Goal: Transaction & Acquisition: Purchase product/service

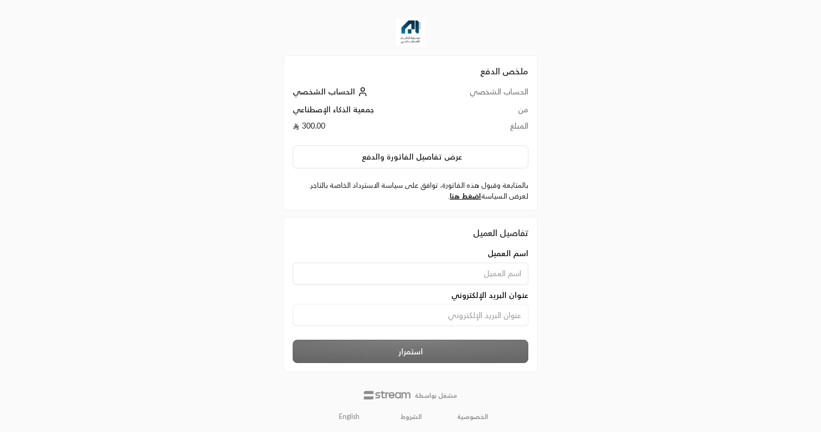
click at [488, 273] on input at bounding box center [411, 274] width 236 height 22
type input "Abdullah Alajrad"
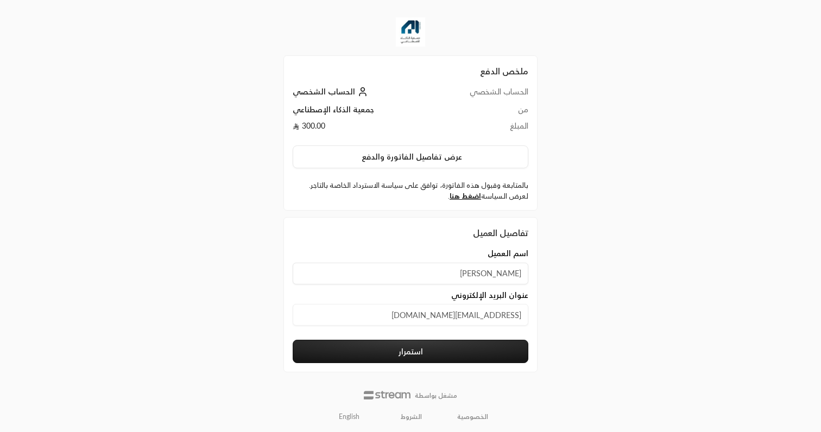
type input "aajrad@outlook.com"
click at [464, 359] on button "استمرار" at bounding box center [411, 351] width 236 height 23
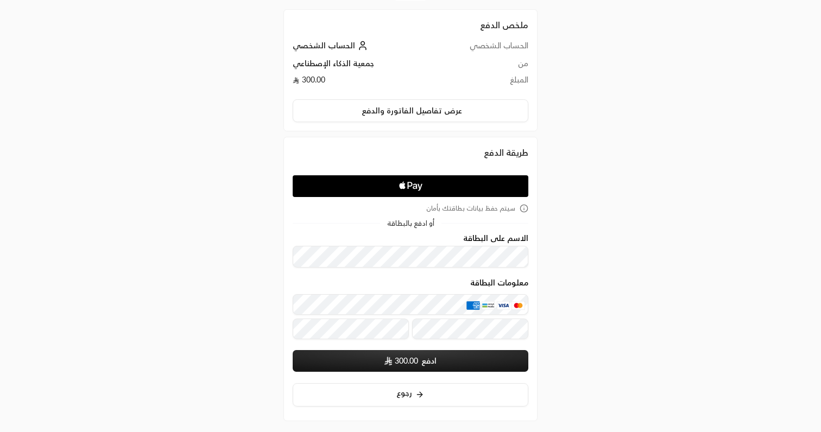
scroll to position [62, 0]
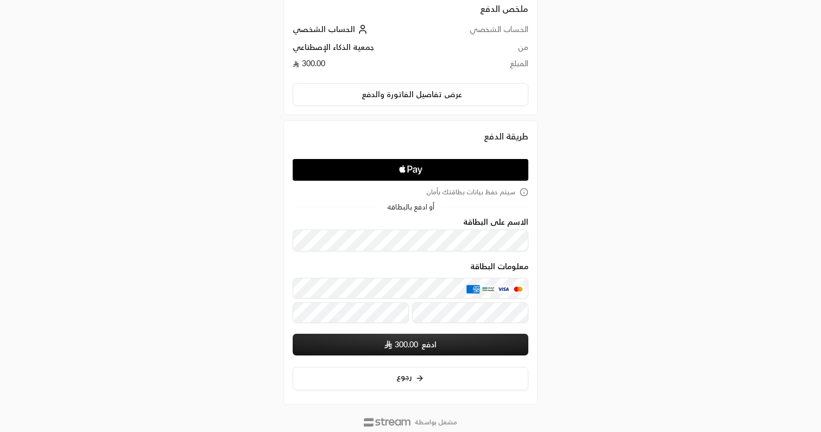
click at [482, 290] on img "معلومات البطاقة" at bounding box center [488, 289] width 13 height 9
click at [437, 168] on icon "Apple Logo" at bounding box center [410, 170] width 111 height 20
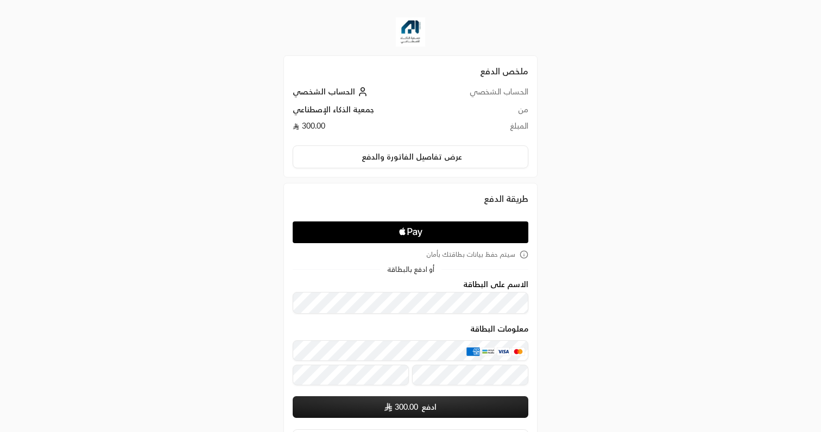
scroll to position [92, 0]
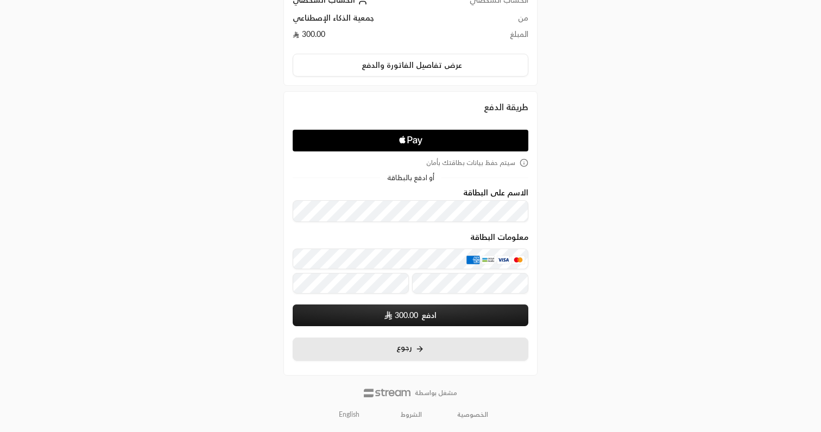
click at [391, 348] on button "رجوع" at bounding box center [411, 349] width 236 height 23
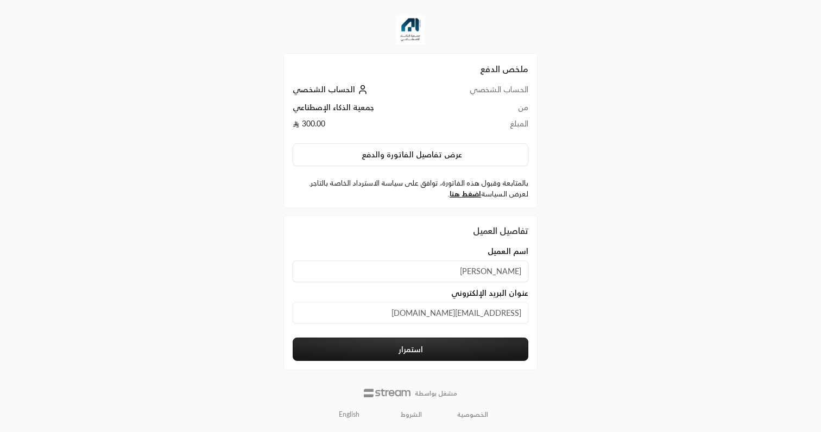
scroll to position [77, 0]
